Goal: Task Accomplishment & Management: Manage account settings

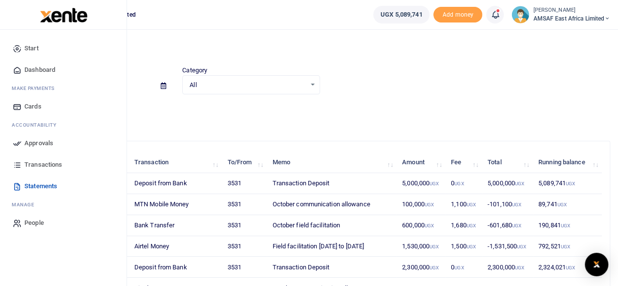
click at [31, 143] on span "Approvals" at bounding box center [38, 143] width 29 height 10
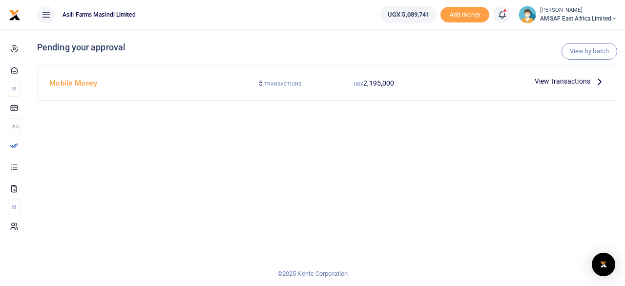
click at [559, 87] on div "View transactions" at bounding box center [570, 81] width 78 height 15
click at [560, 82] on span "View transactions" at bounding box center [563, 81] width 56 height 11
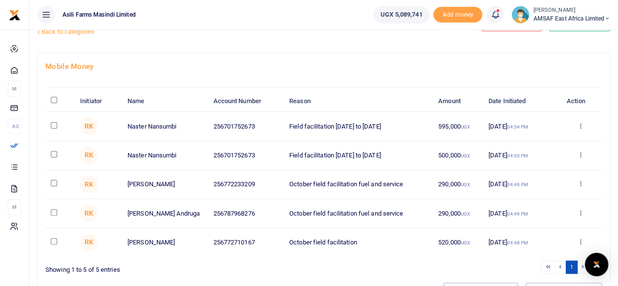
scroll to position [49, 0]
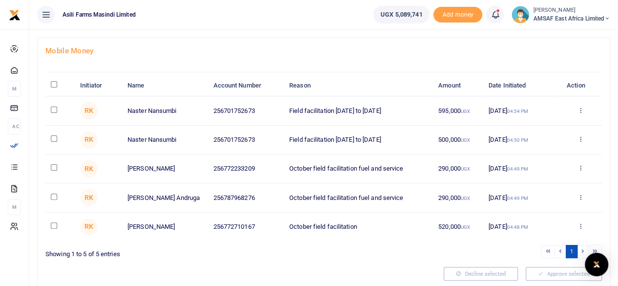
click at [53, 87] on th "\a \a : activate to sort column descending" at bounding box center [59, 85] width 29 height 21
click at [51, 85] on input "\a \a : activate to sort column descending" at bounding box center [54, 84] width 6 height 6
checkbox input "true"
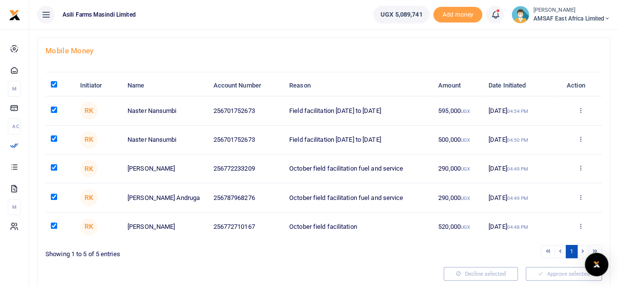
checkbox input "true"
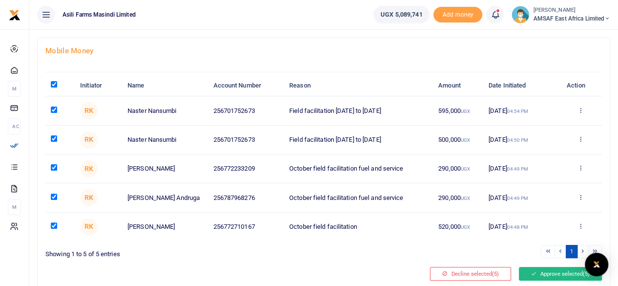
click at [561, 268] on button "Approve selected (5)" at bounding box center [560, 274] width 83 height 14
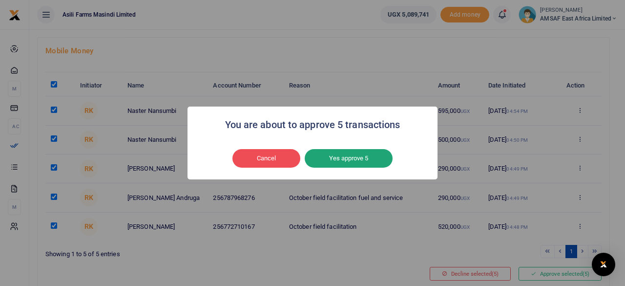
click at [338, 162] on button "Yes approve 5" at bounding box center [349, 158] width 88 height 19
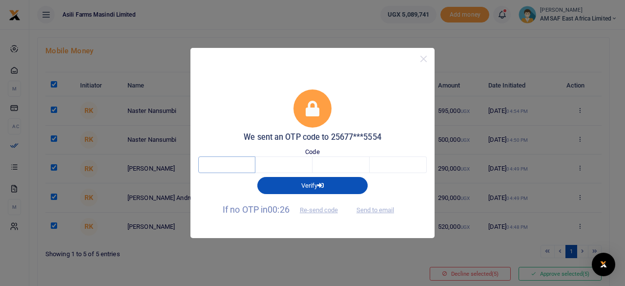
click at [217, 169] on input "text" at bounding box center [226, 164] width 57 height 17
type input "8"
type input "6"
type input "9"
type input "7"
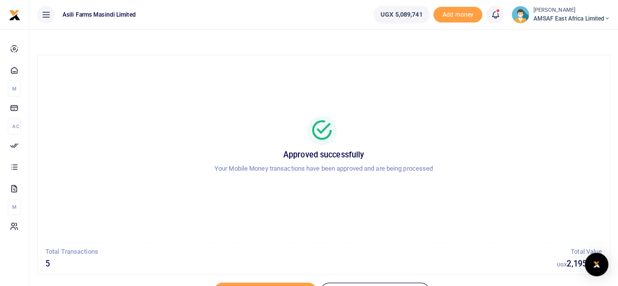
click at [213, 93] on div "Approved successfully Your Mobile Money transactions have been approved and are…" at bounding box center [323, 148] width 548 height 171
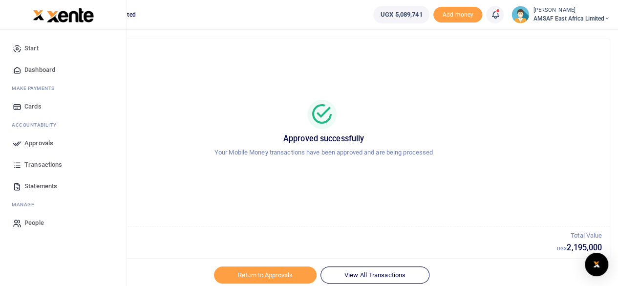
scroll to position [1, 0]
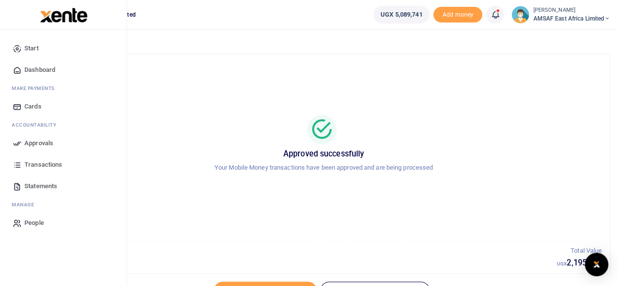
click at [47, 142] on span "Approvals" at bounding box center [38, 143] width 29 height 10
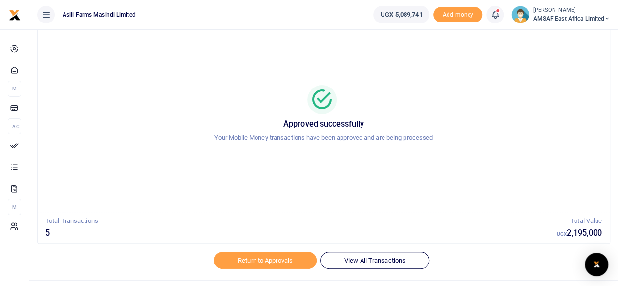
scroll to position [50, 0]
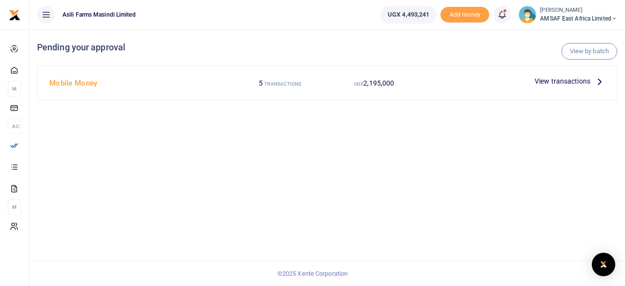
click at [553, 81] on span "View transactions" at bounding box center [563, 81] width 56 height 11
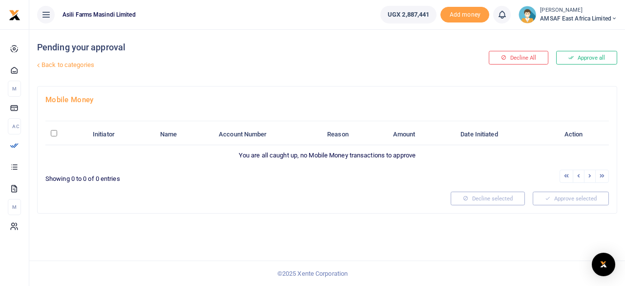
click at [55, 63] on link "Back to categories" at bounding box center [228, 65] width 387 height 17
click at [229, 60] on link "Back to categories" at bounding box center [228, 65] width 387 height 17
click at [170, 60] on link "Back to categories" at bounding box center [228, 65] width 387 height 17
click at [37, 63] on icon at bounding box center [38, 65] width 6 height 6
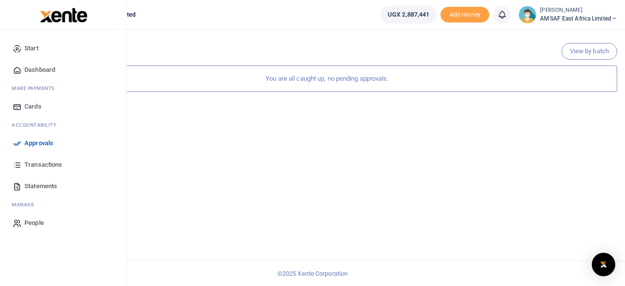
click at [35, 144] on span "Approvals" at bounding box center [38, 143] width 29 height 10
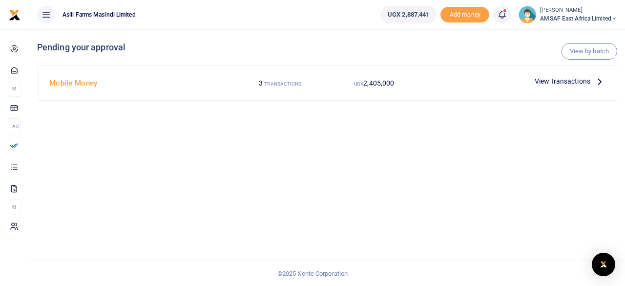
click at [570, 83] on span "View transactions" at bounding box center [563, 81] width 56 height 11
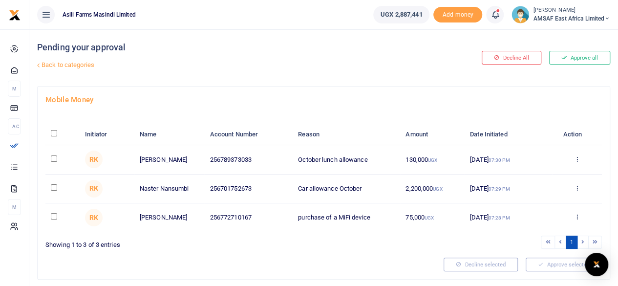
click at [50, 132] on th "\a \a : activate to sort column descending" at bounding box center [62, 134] width 34 height 21
click at [53, 134] on input "\a \a : activate to sort column descending" at bounding box center [54, 133] width 6 height 6
checkbox input "true"
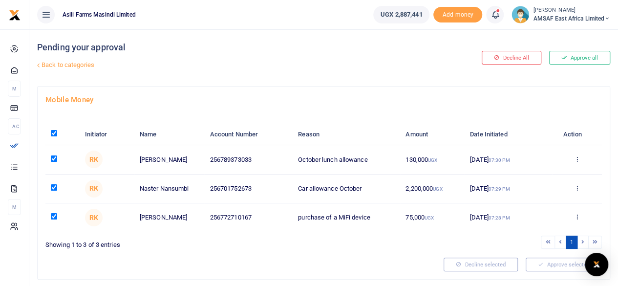
checkbox input "true"
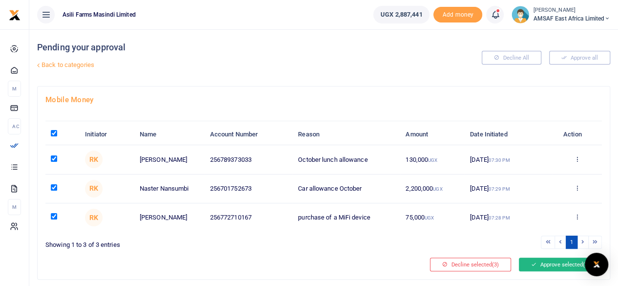
click at [532, 264] on icon at bounding box center [533, 264] width 5 height 7
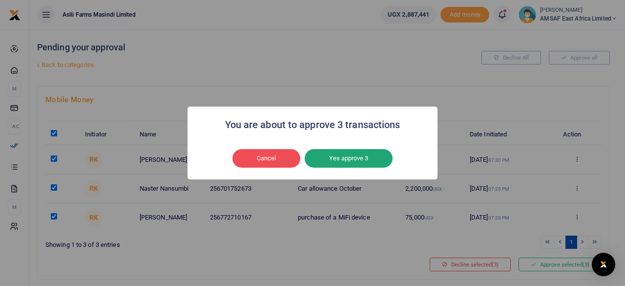
click at [337, 159] on button "Yes approve 3" at bounding box center [349, 158] width 88 height 19
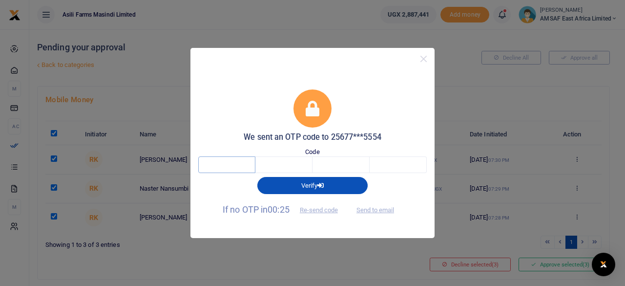
click at [224, 167] on input "text" at bounding box center [226, 164] width 57 height 17
type input "9"
type input "7"
type input "0"
type input "2"
